Goal: Task Accomplishment & Management: Manage account settings

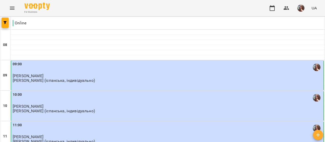
scroll to position [76, 0]
click at [42, 134] on span "[PERSON_NAME]" at bounding box center [28, 136] width 31 height 5
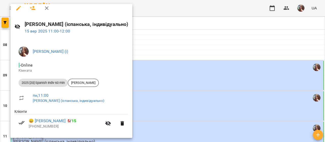
scroll to position [7, 0]
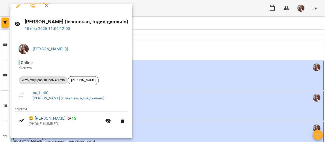
click at [214, 58] on div at bounding box center [162, 71] width 325 height 142
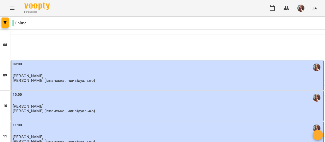
click at [43, 109] on p "[PERSON_NAME] (іспанська, індивідуально)" at bounding box center [54, 111] width 82 height 4
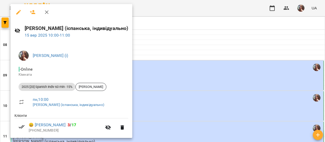
click at [242, 41] on div at bounding box center [162, 71] width 325 height 142
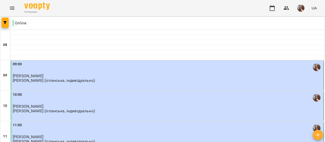
click at [300, 10] on img "button" at bounding box center [300, 8] width 7 height 7
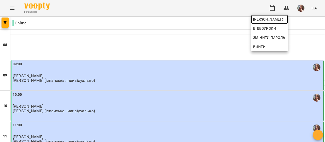
click at [286, 17] on span "Михайлик Альона Михайлівна (і)" at bounding box center [269, 19] width 33 height 6
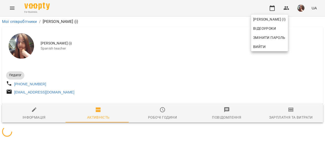
click at [181, 60] on div at bounding box center [162, 71] width 325 height 142
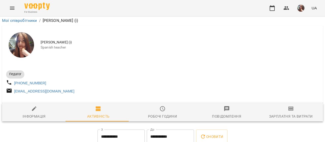
scroll to position [127, 0]
click at [272, 7] on icon "button" at bounding box center [272, 8] width 5 height 6
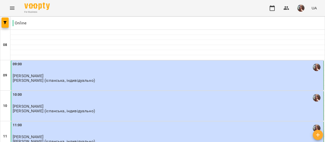
scroll to position [254, 0]
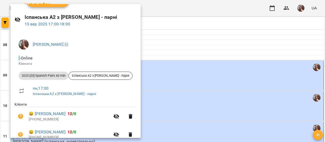
scroll to position [25, 0]
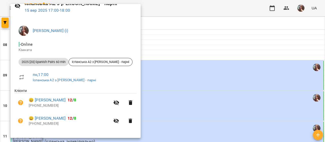
click at [194, 69] on div at bounding box center [162, 71] width 325 height 142
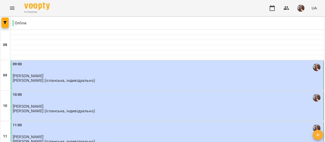
scroll to position [228, 0]
